Goal: Check status: Check status

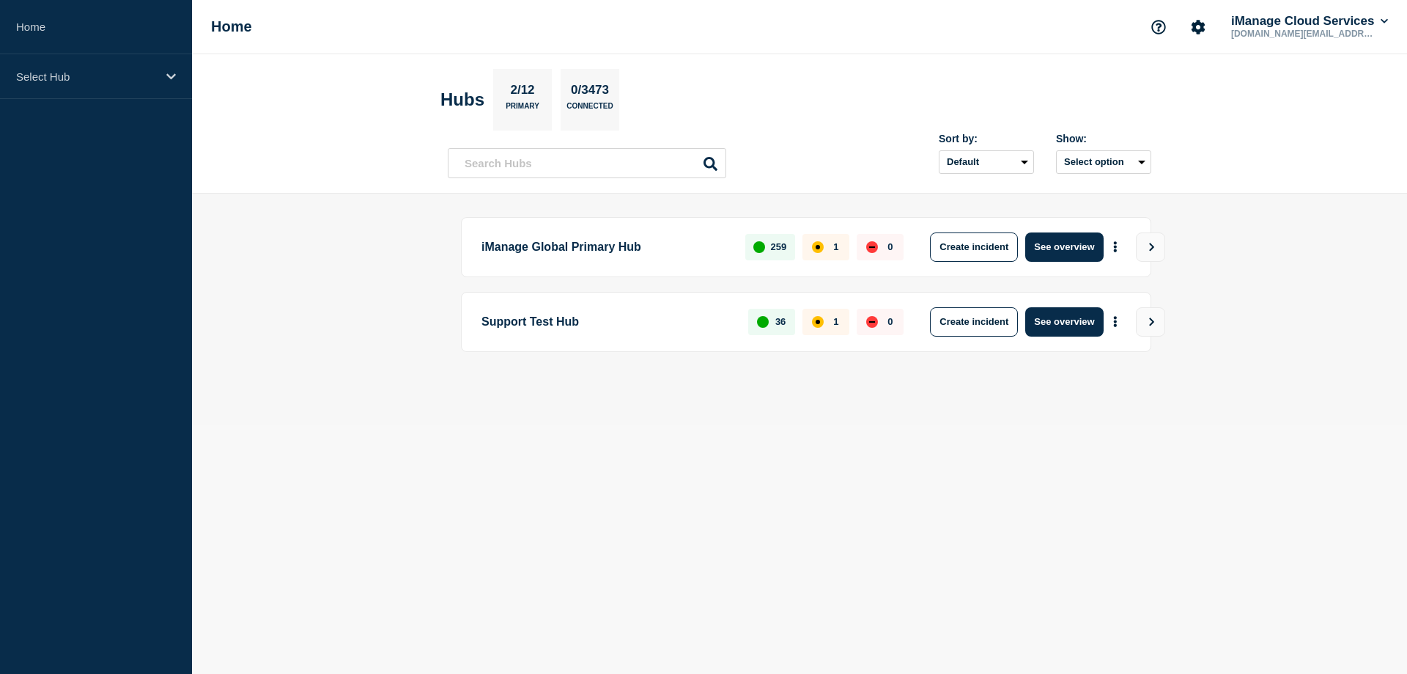
click at [529, 241] on p "iManage Global Primary Hub" at bounding box center [604, 246] width 247 height 29
click at [1048, 251] on button "See overview" at bounding box center [1064, 246] width 78 height 29
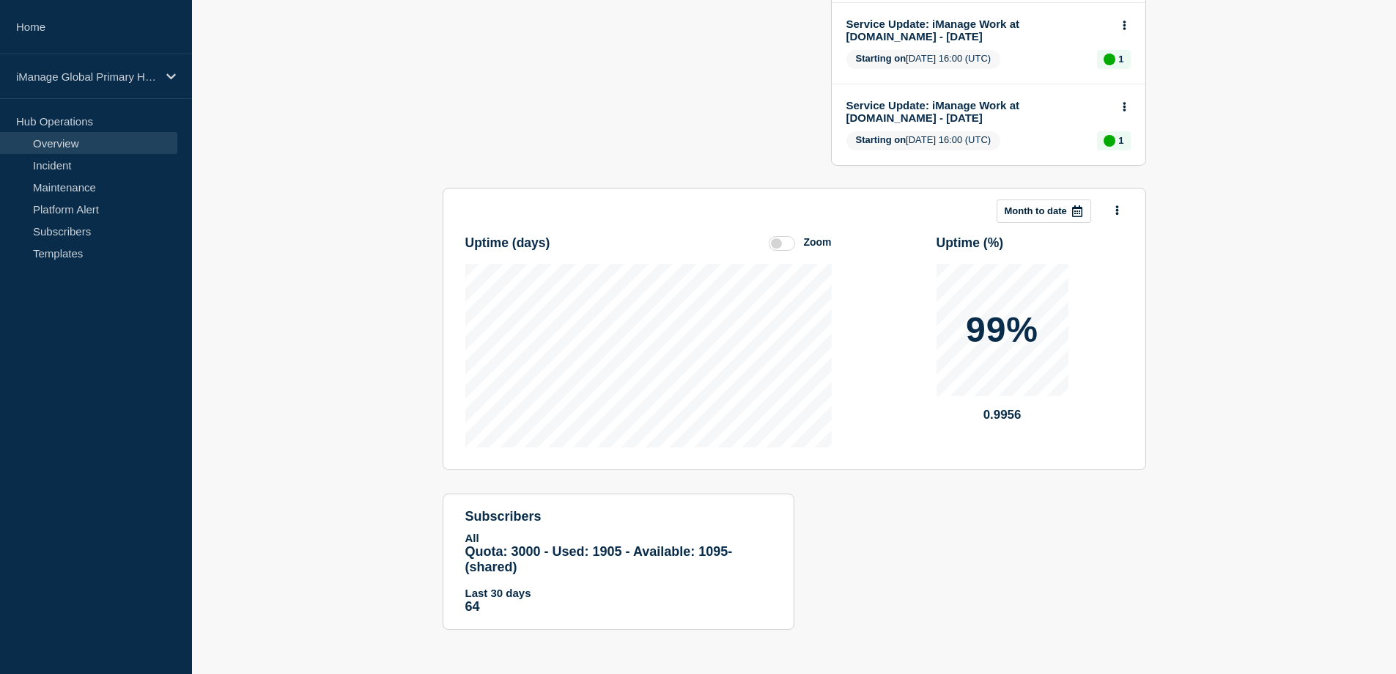
scroll to position [30, 0]
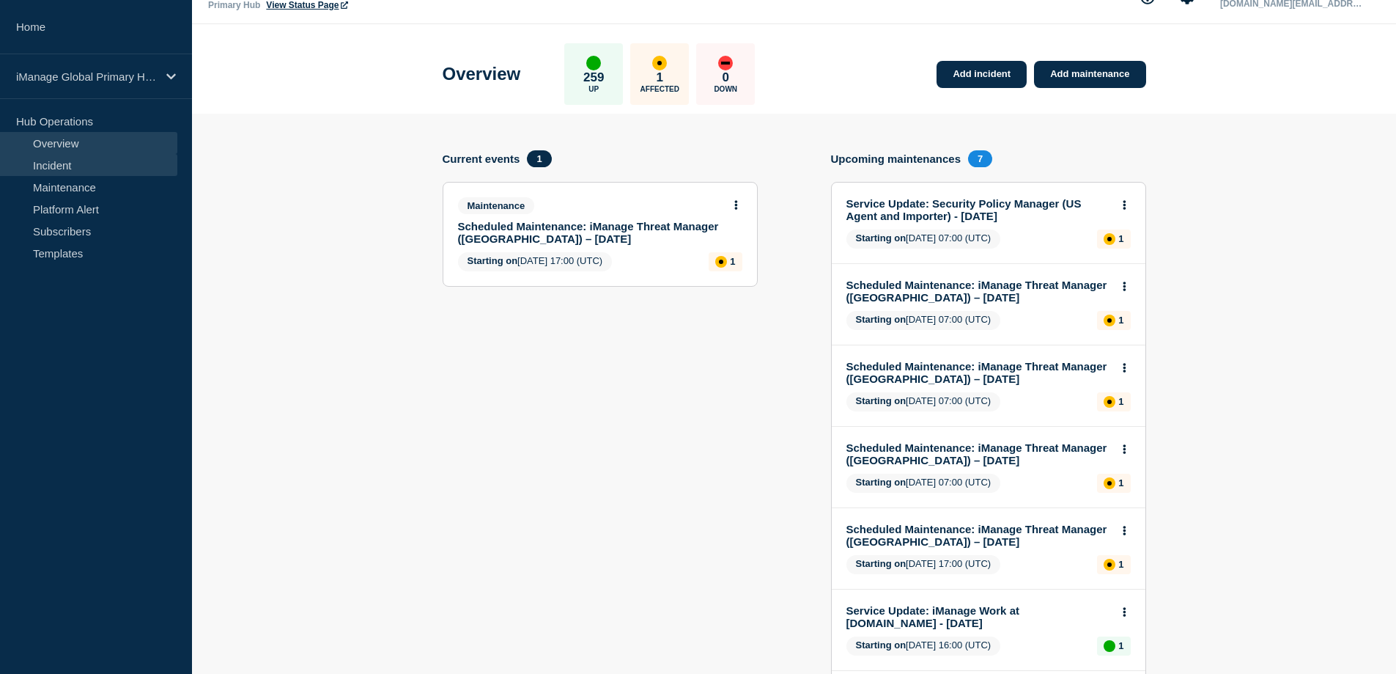
click at [56, 159] on link "Incident" at bounding box center [88, 165] width 177 height 22
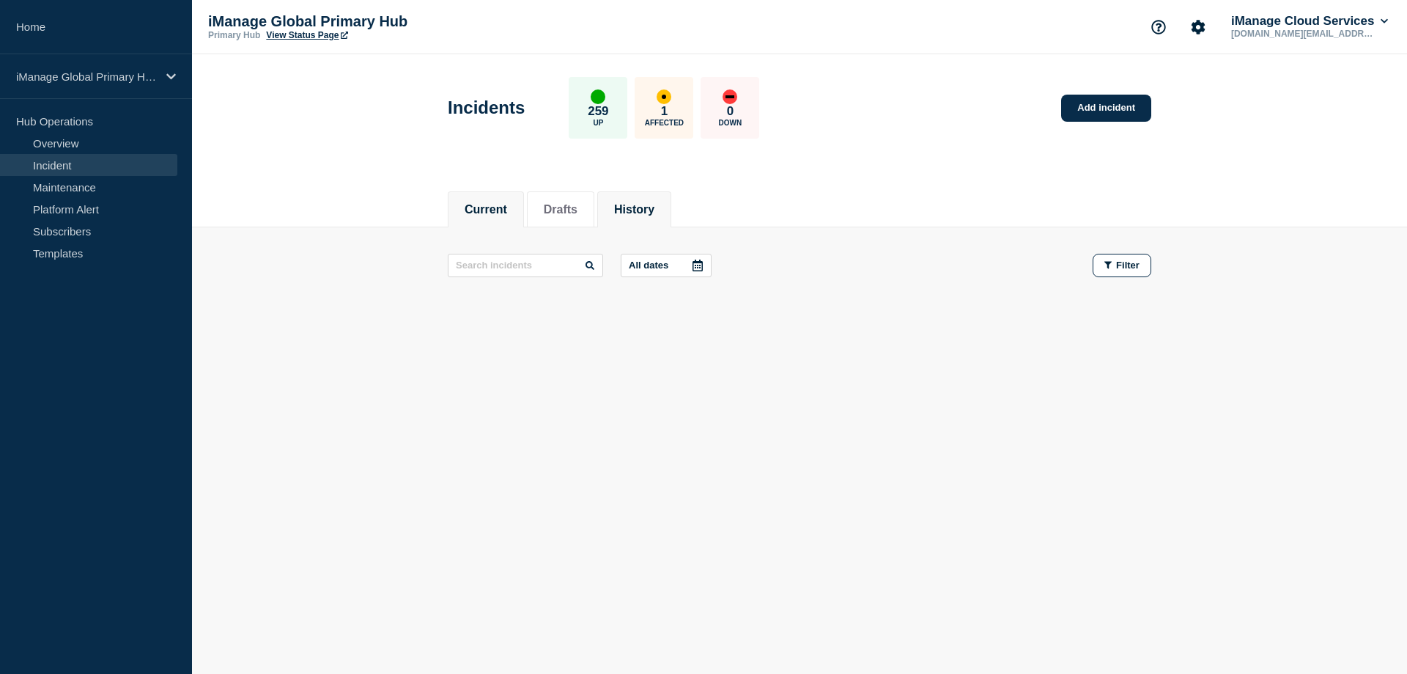
click at [660, 217] on li "History" at bounding box center [634, 209] width 74 height 36
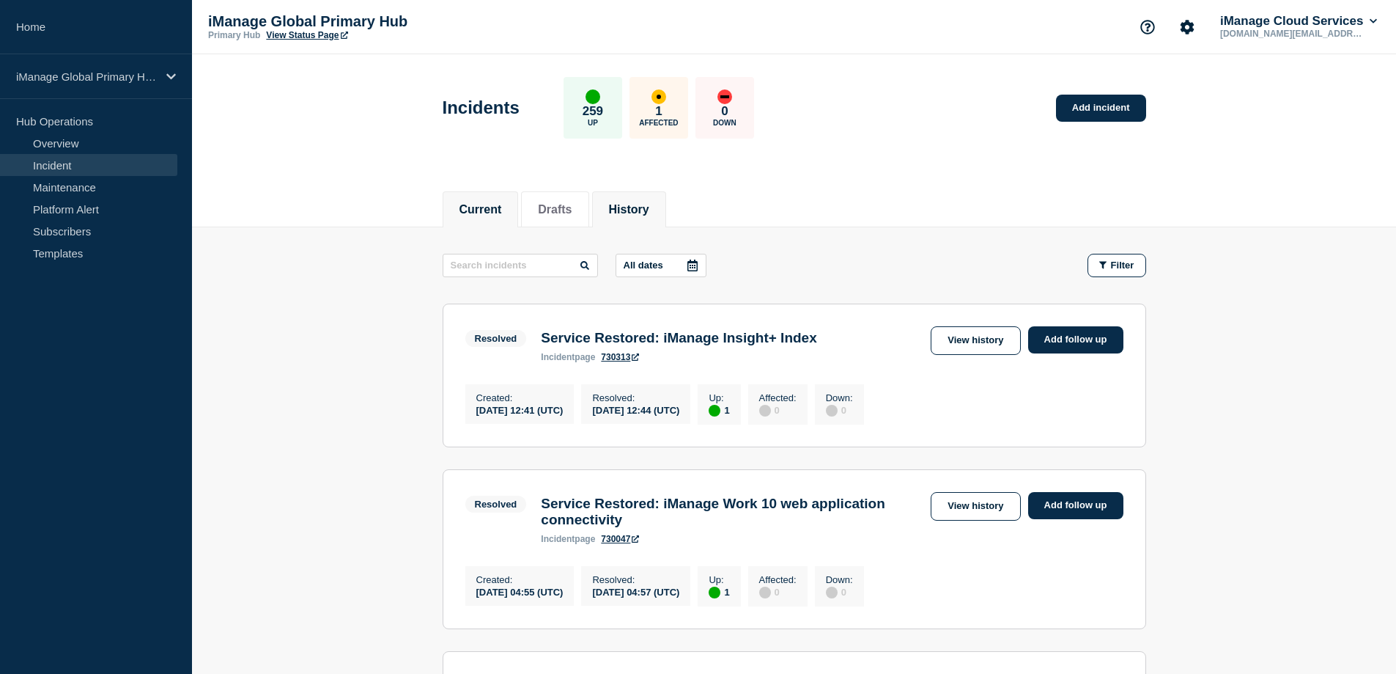
click at [501, 203] on button "Current" at bounding box center [481, 209] width 43 height 13
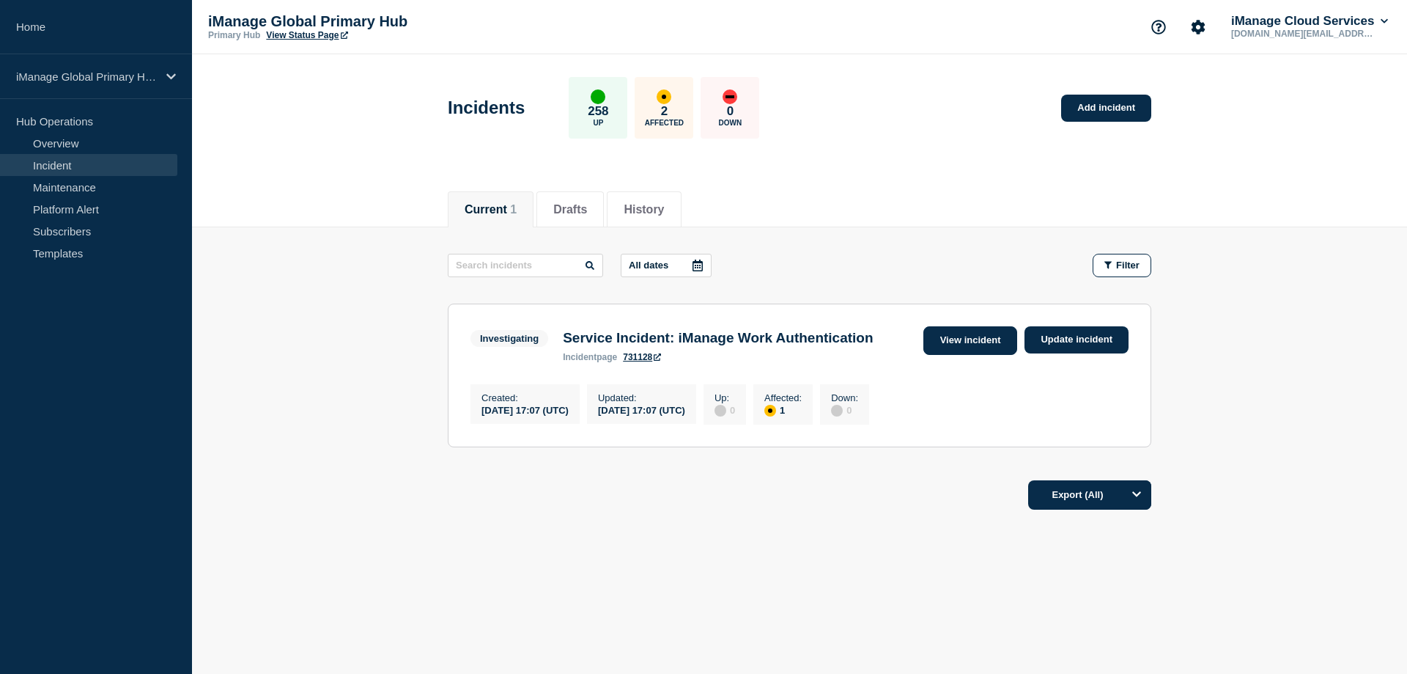
click at [952, 337] on link "View incident" at bounding box center [970, 340] width 95 height 29
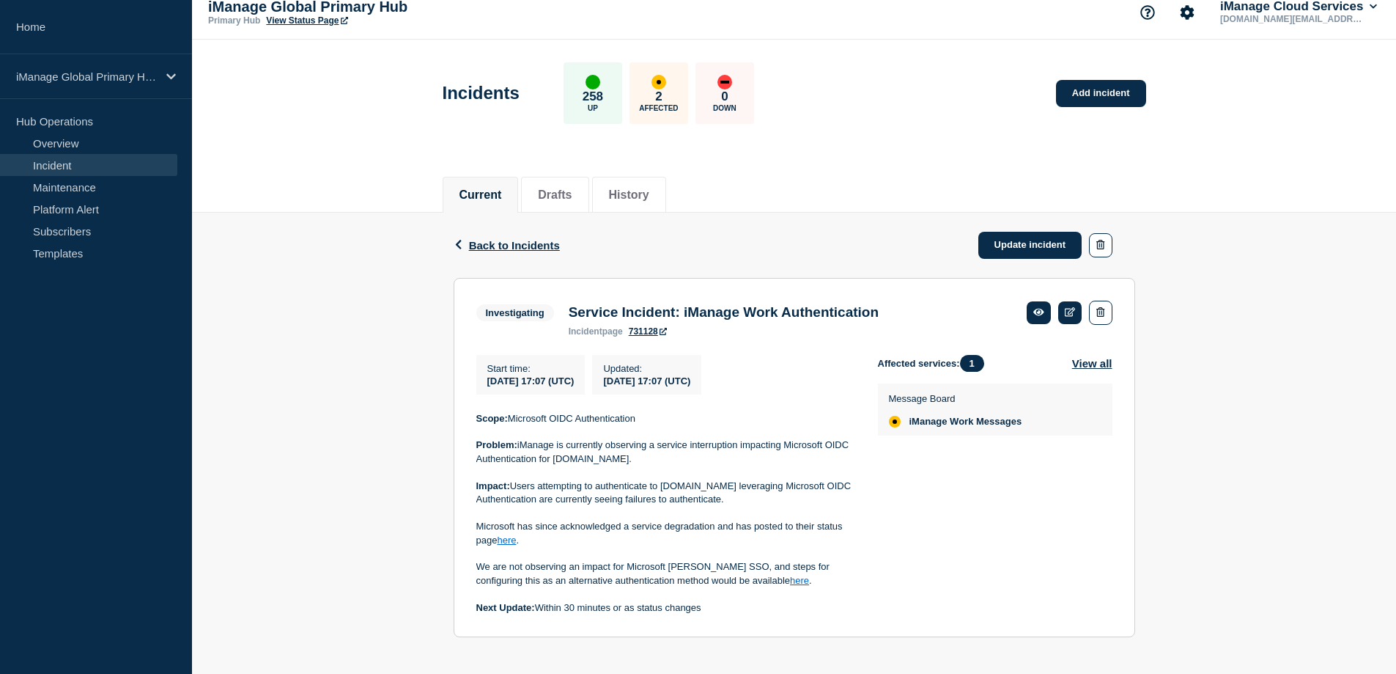
scroll to position [28, 0]
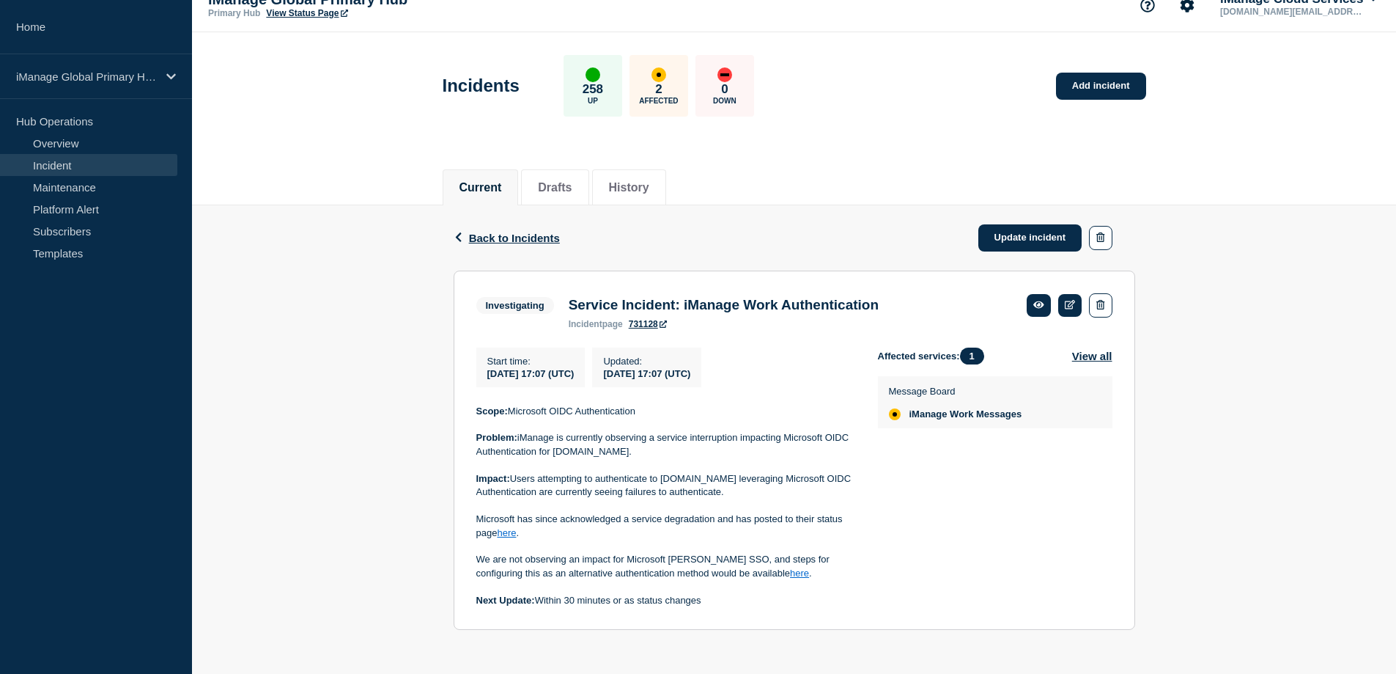
click at [642, 325] on link "731128" at bounding box center [648, 324] width 38 height 10
click at [492, 232] on span "Back to Incidents" at bounding box center [514, 238] width 91 height 12
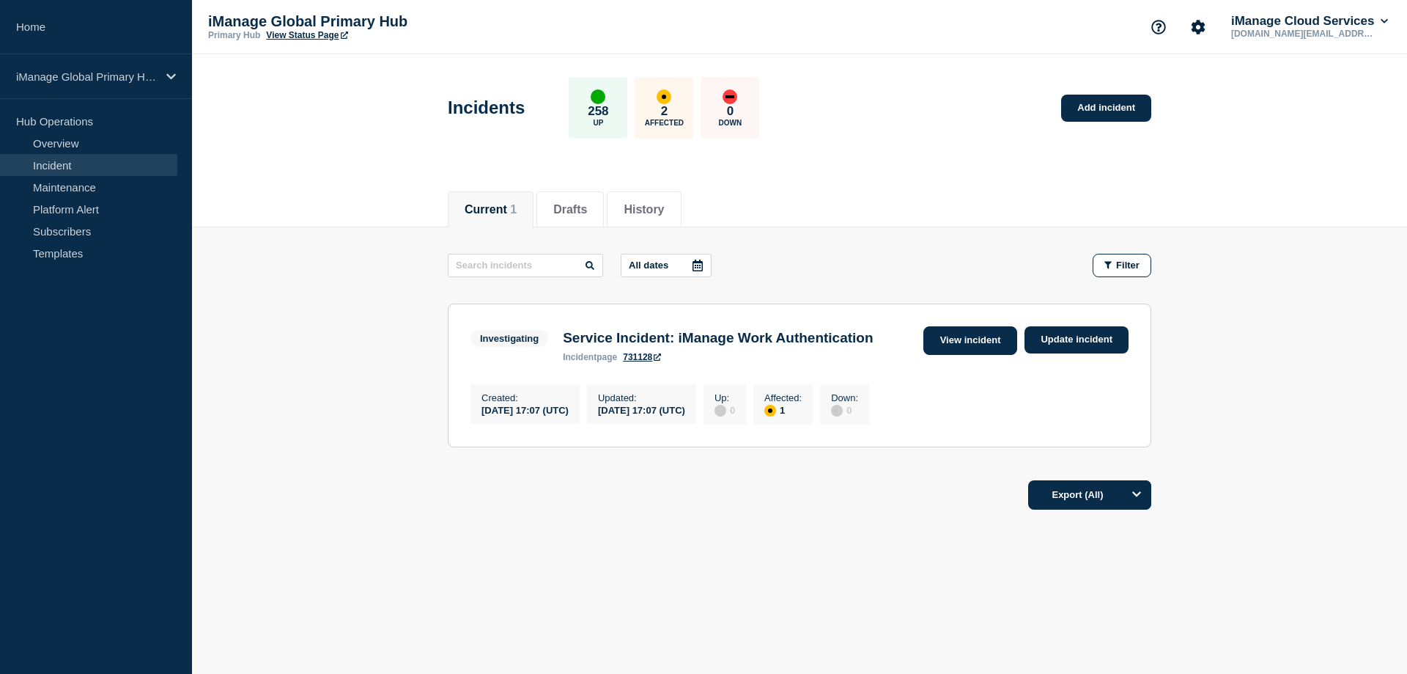
click at [943, 347] on link "View incident" at bounding box center [970, 340] width 95 height 29
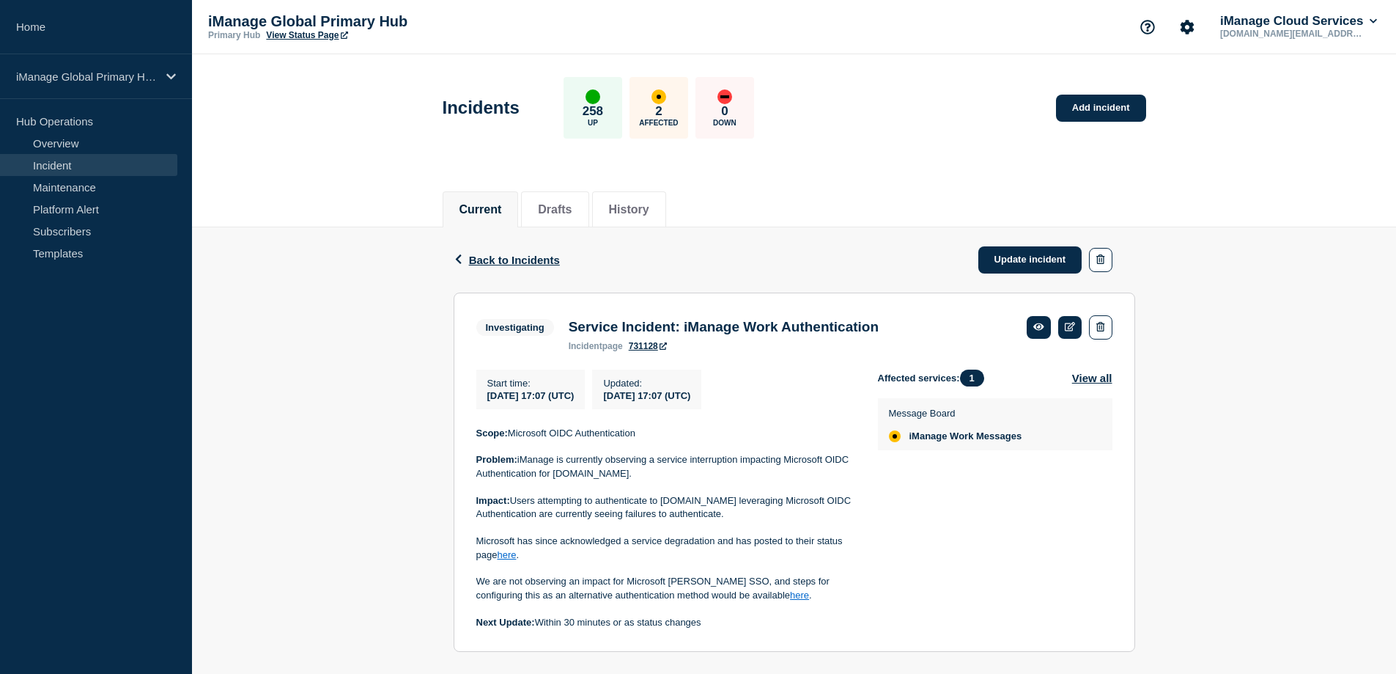
scroll to position [28, 0]
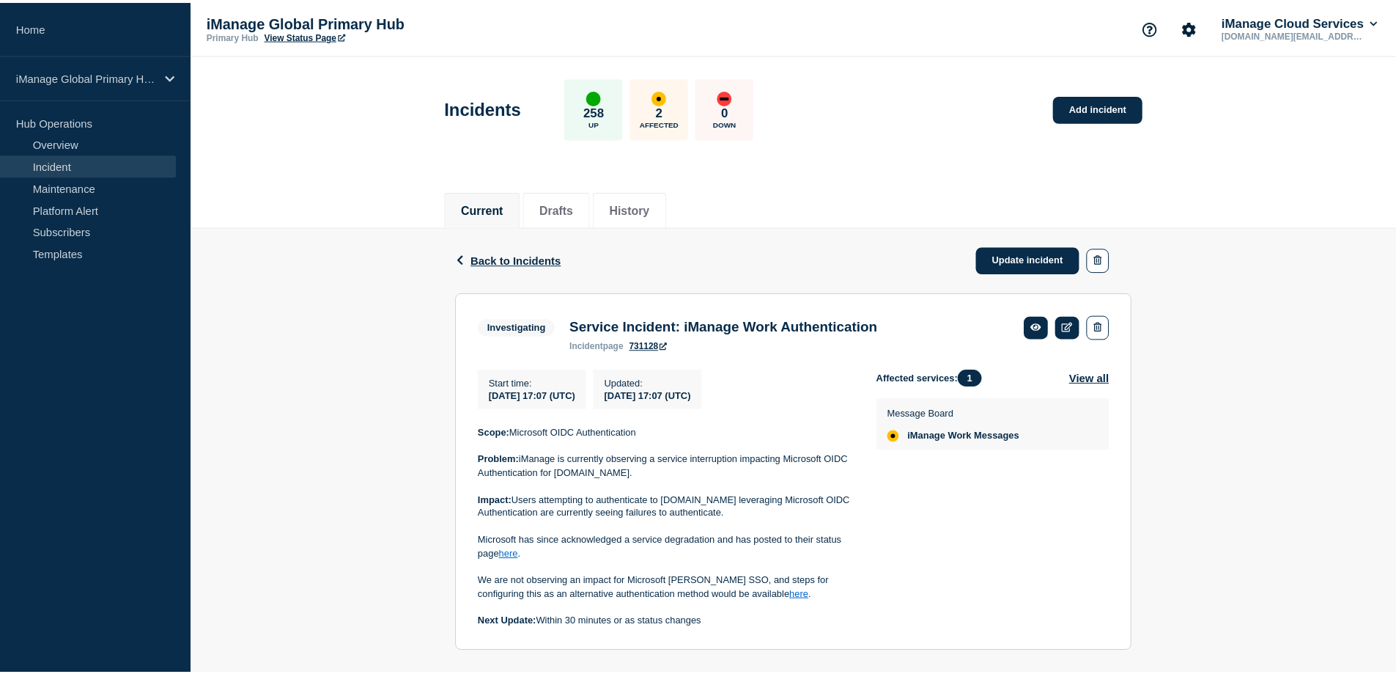
scroll to position [28, 0]
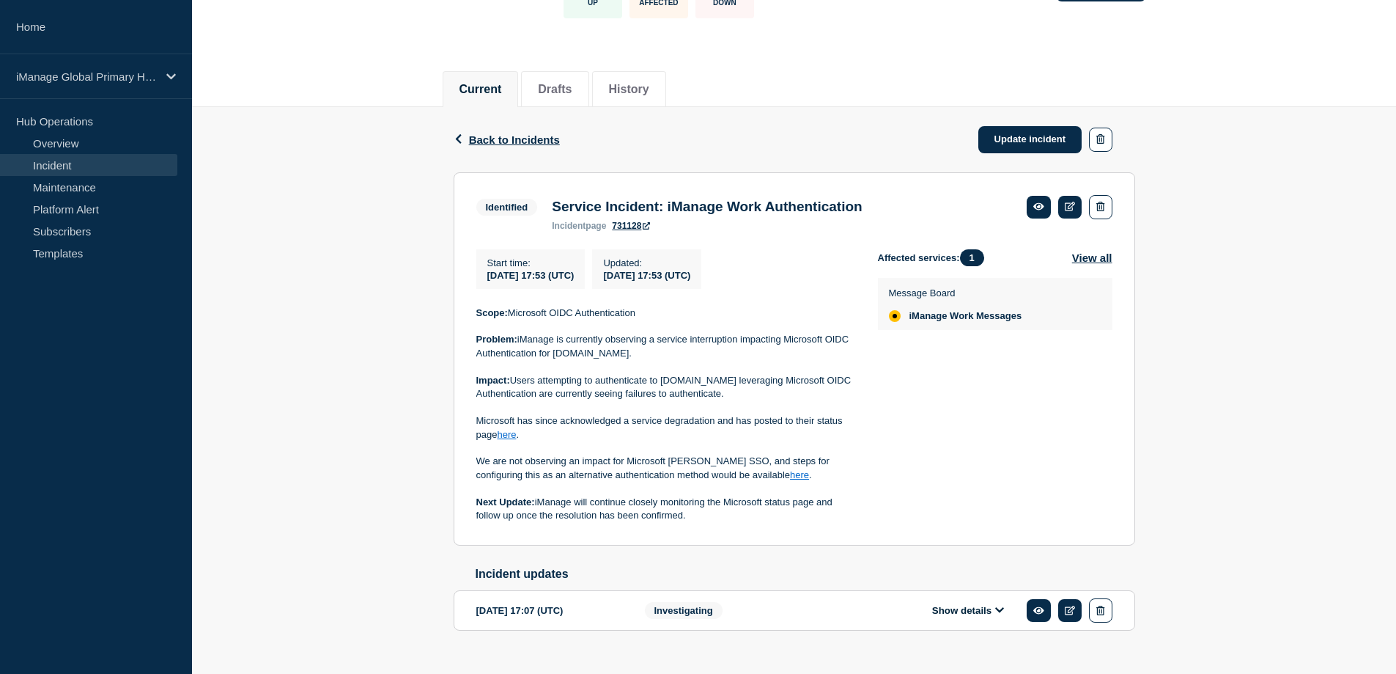
scroll to position [155, 0]
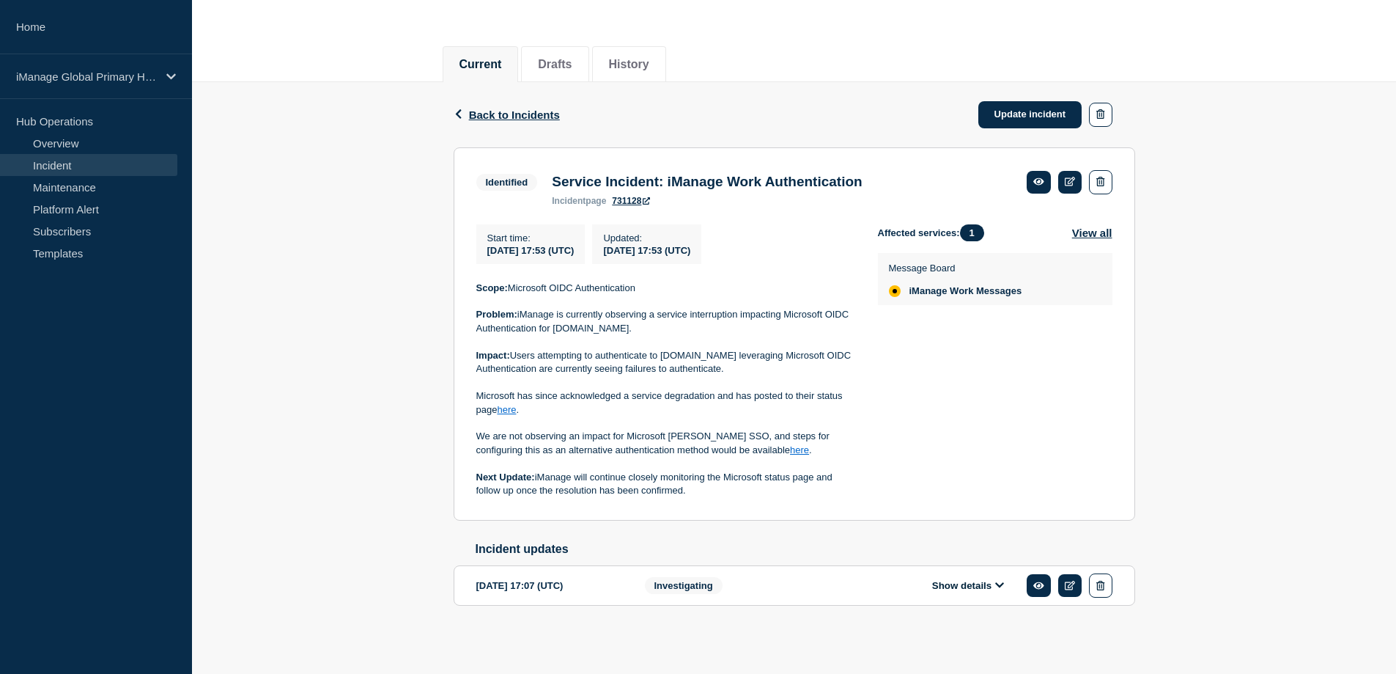
click at [827, 586] on div "[DATE] 17:07 (UTC) Show details Investigating" at bounding box center [794, 585] width 636 height 24
click at [951, 587] on button "Show details" at bounding box center [968, 585] width 81 height 12
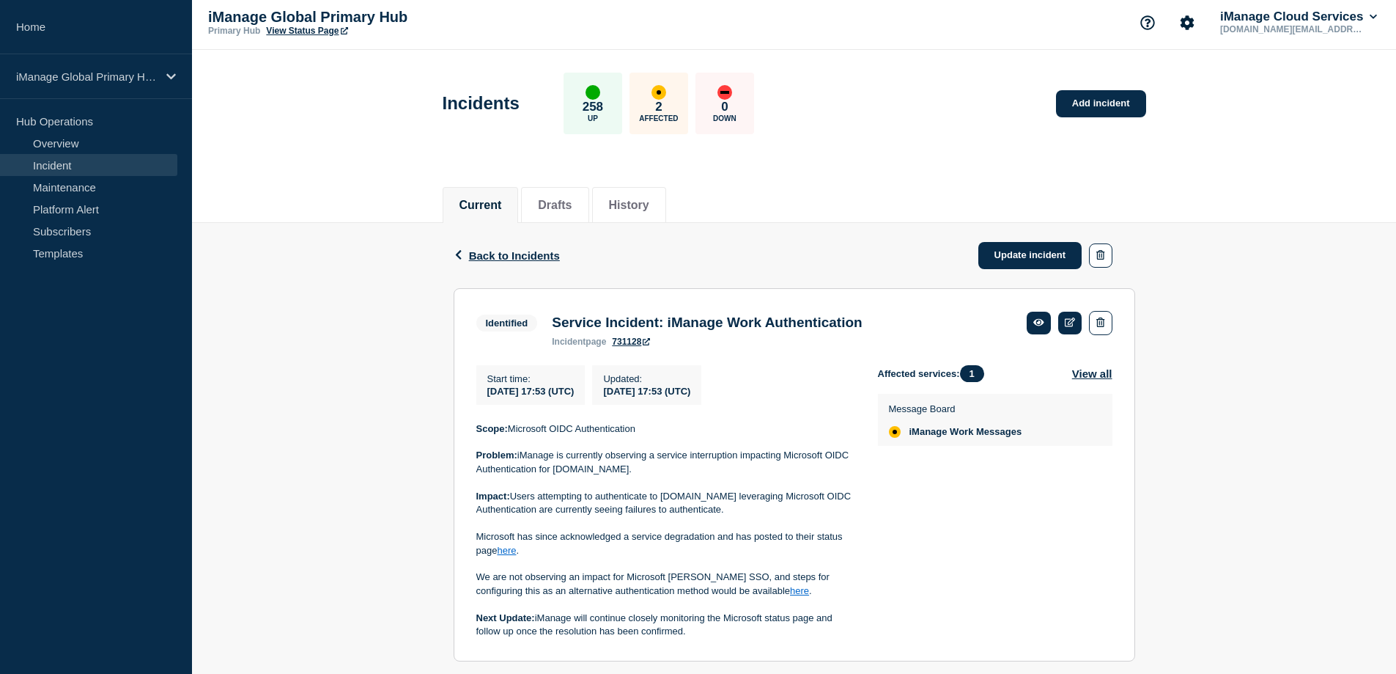
scroll to position [0, 0]
